Goal: Information Seeking & Learning: Find specific fact

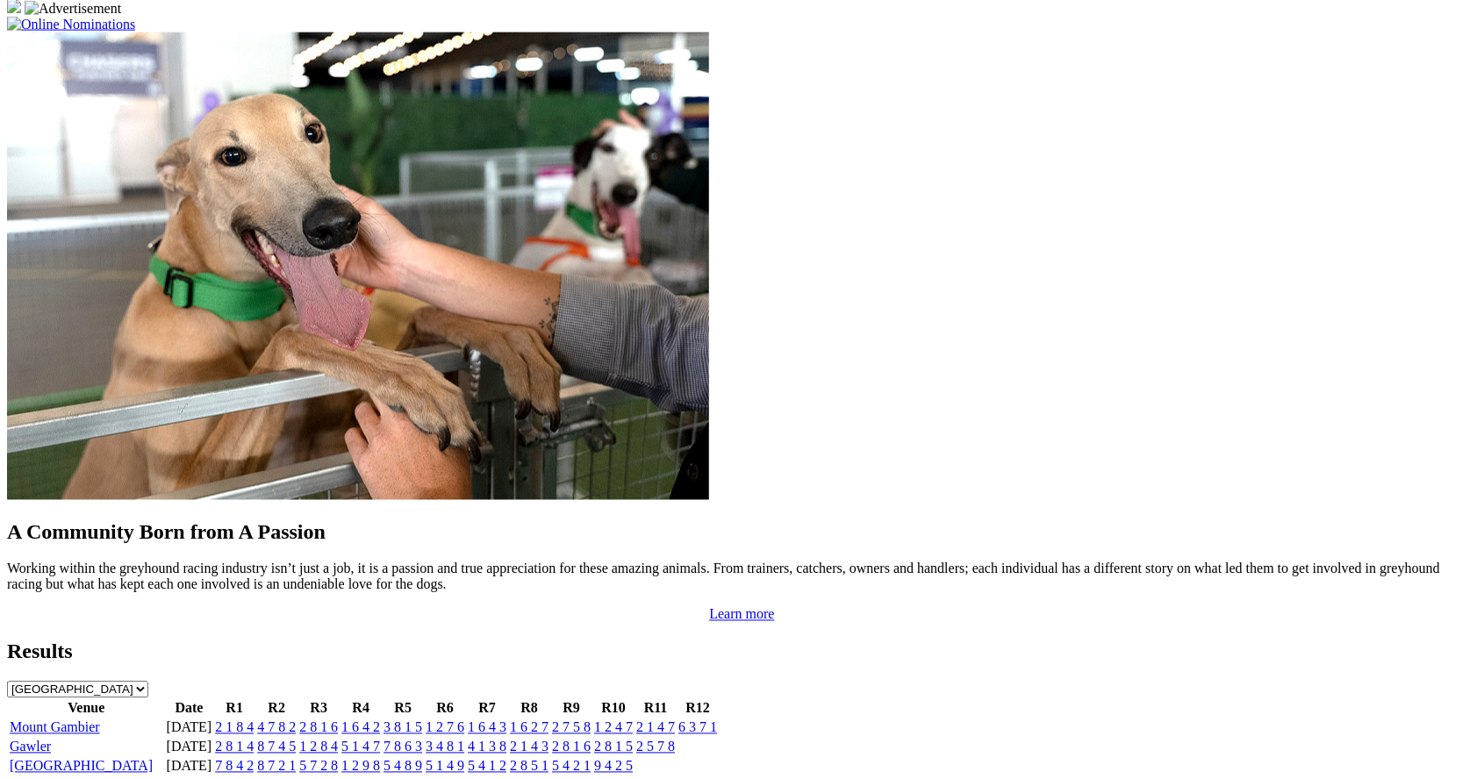
scroll to position [1278, 0]
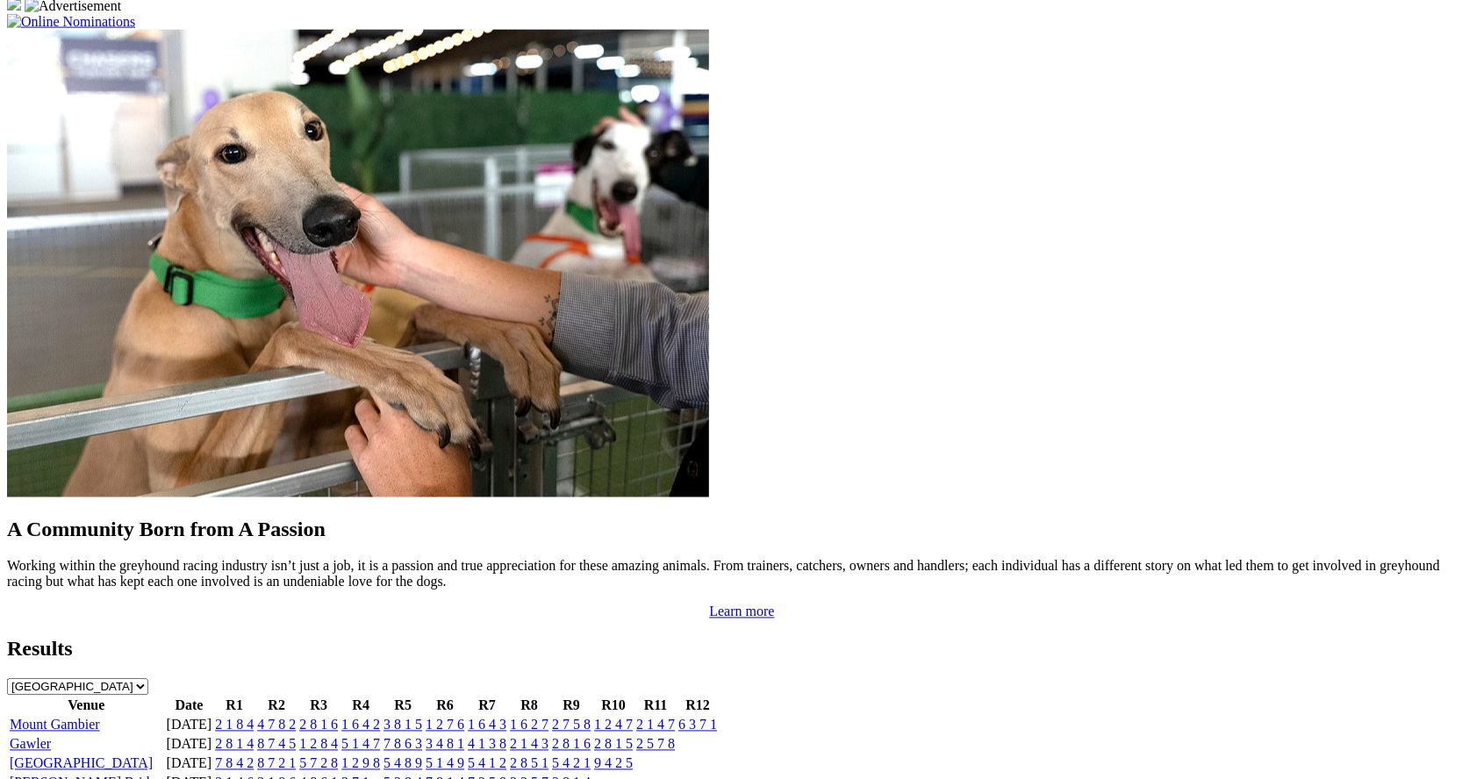
click at [51, 737] on link "Gawler" at bounding box center [30, 744] width 41 height 15
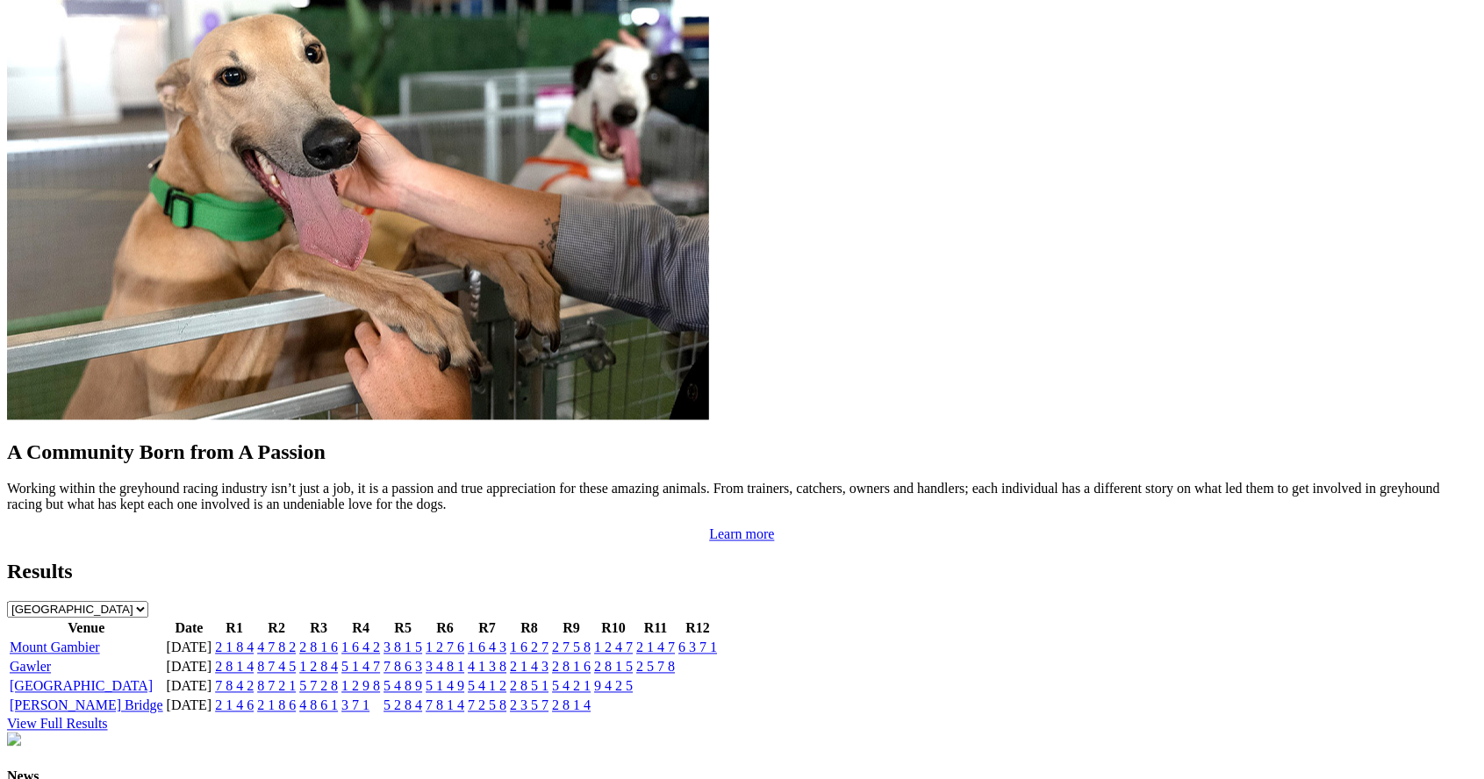
scroll to position [1362, 0]
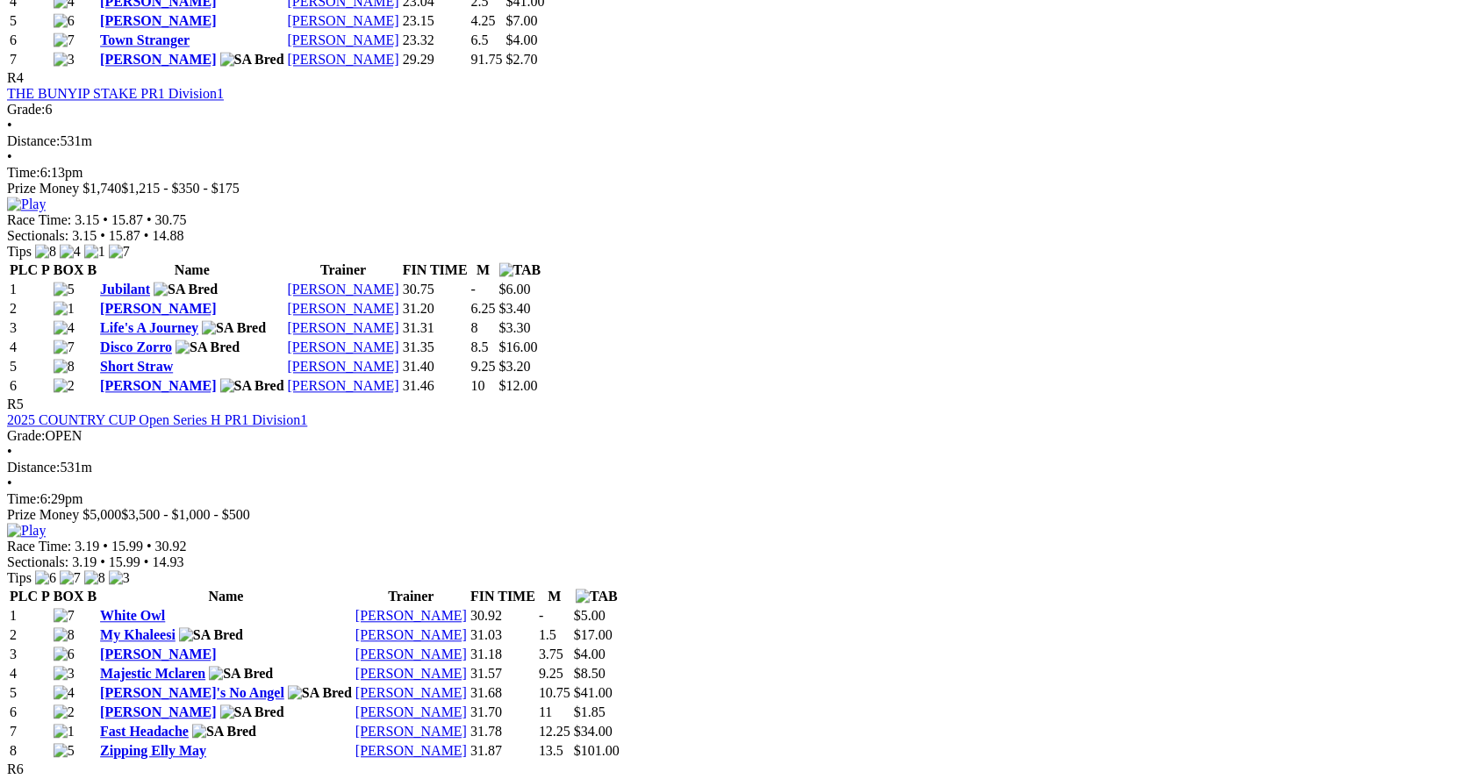
scroll to position [1826, 0]
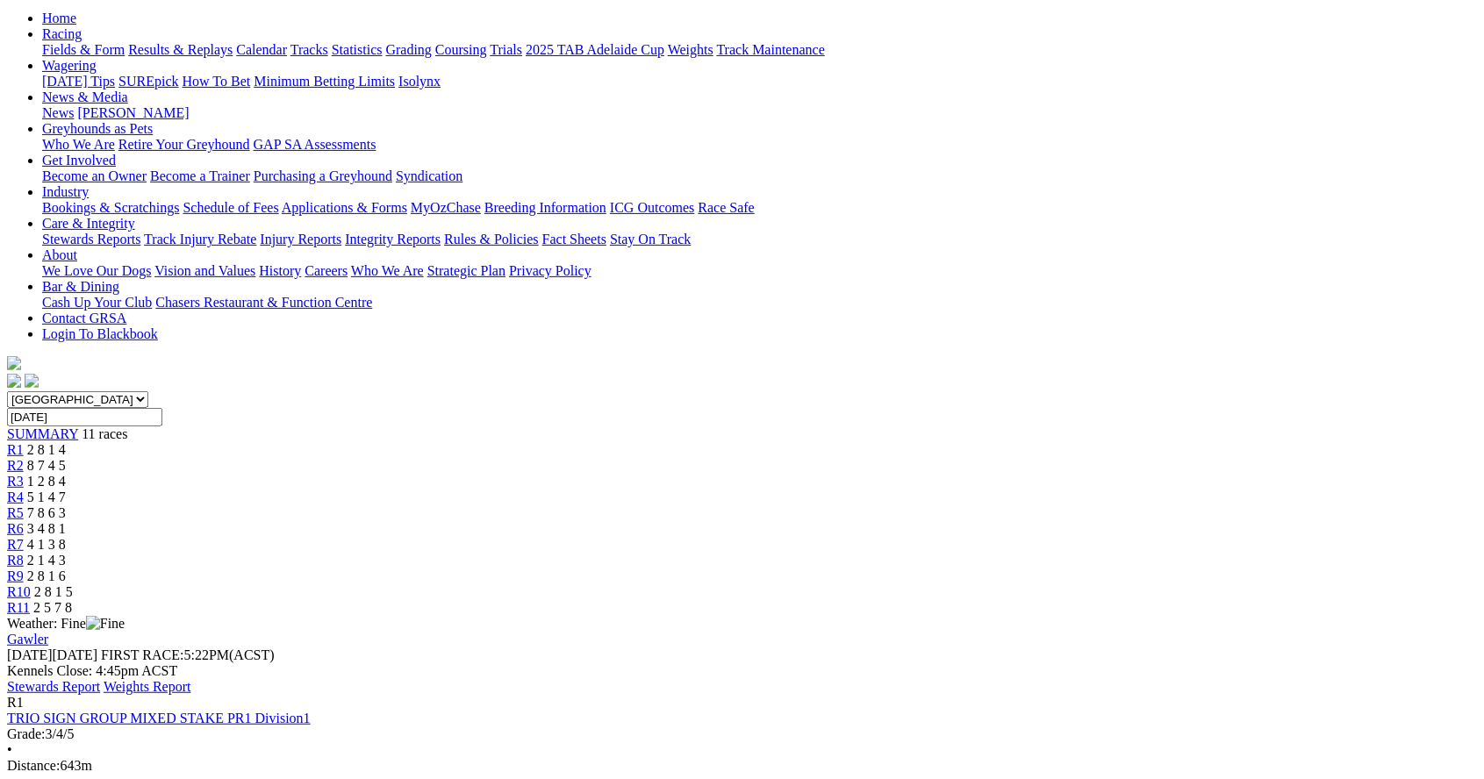
scroll to position [0, 0]
